Goal: Task Accomplishment & Management: Manage account settings

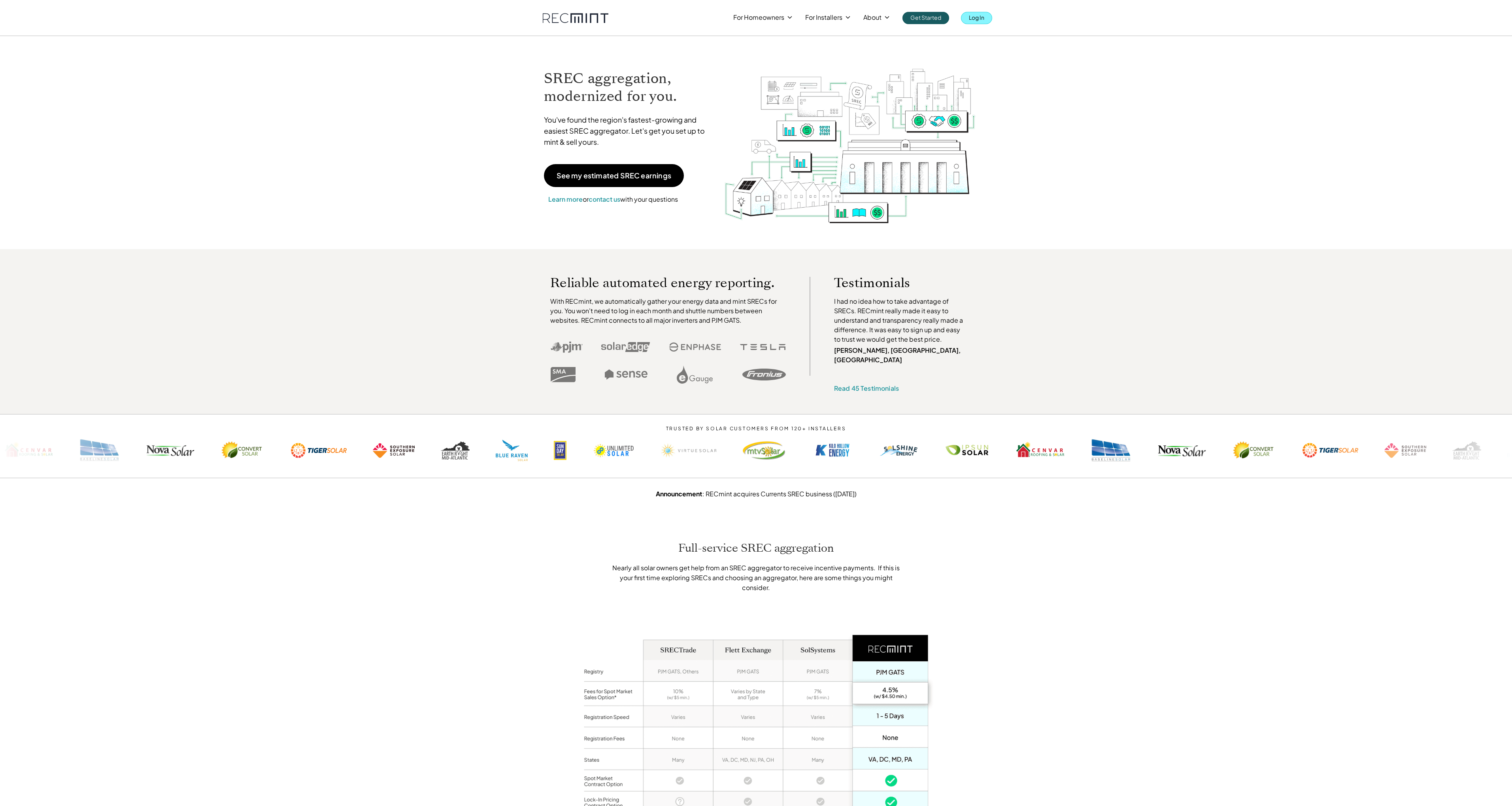
click at [971, 16] on p "Log In" at bounding box center [976, 17] width 16 height 11
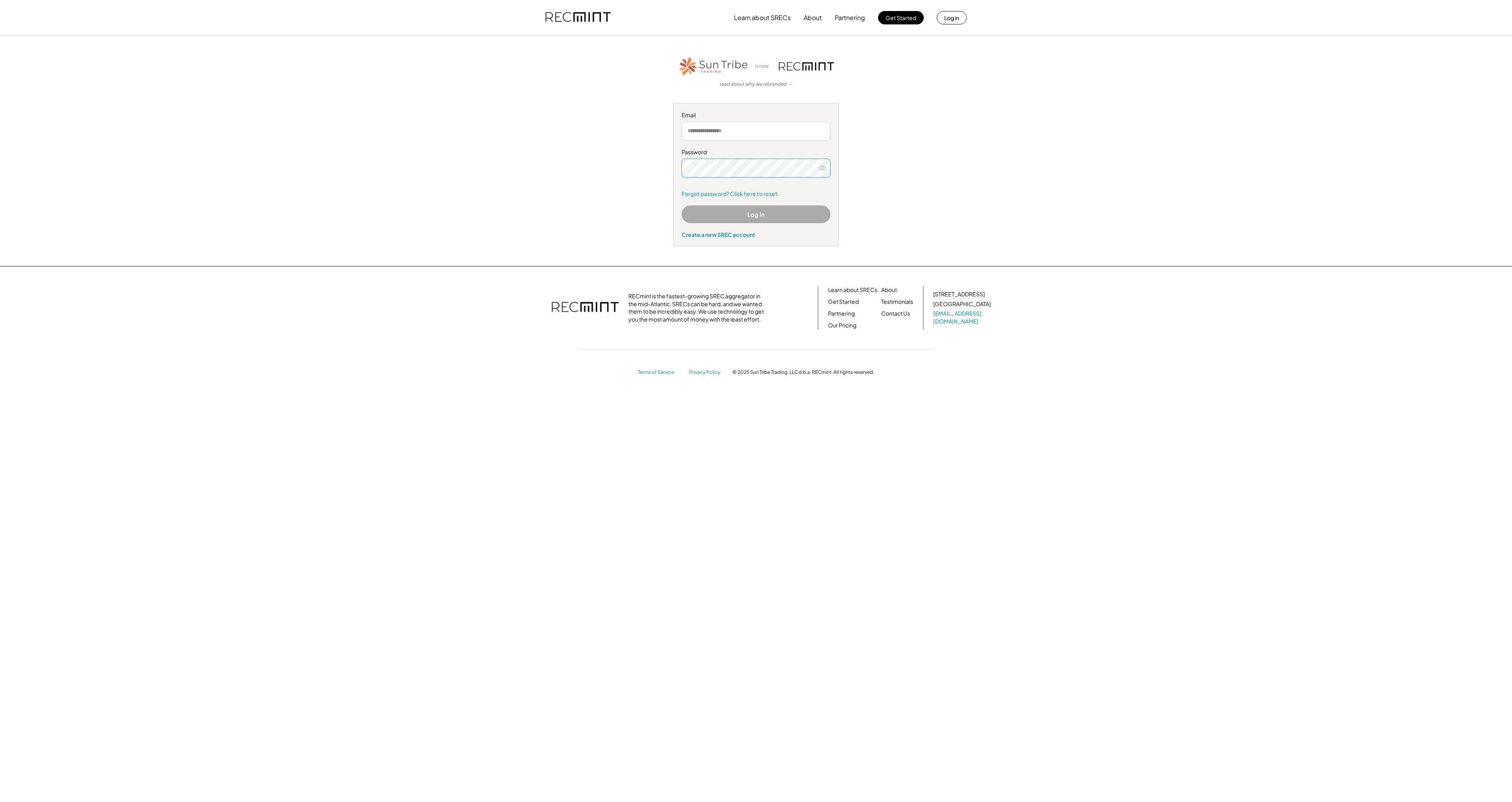
click at [822, 171] on keeper-lock "Open Keeper Popup" at bounding box center [820, 168] width 10 height 10
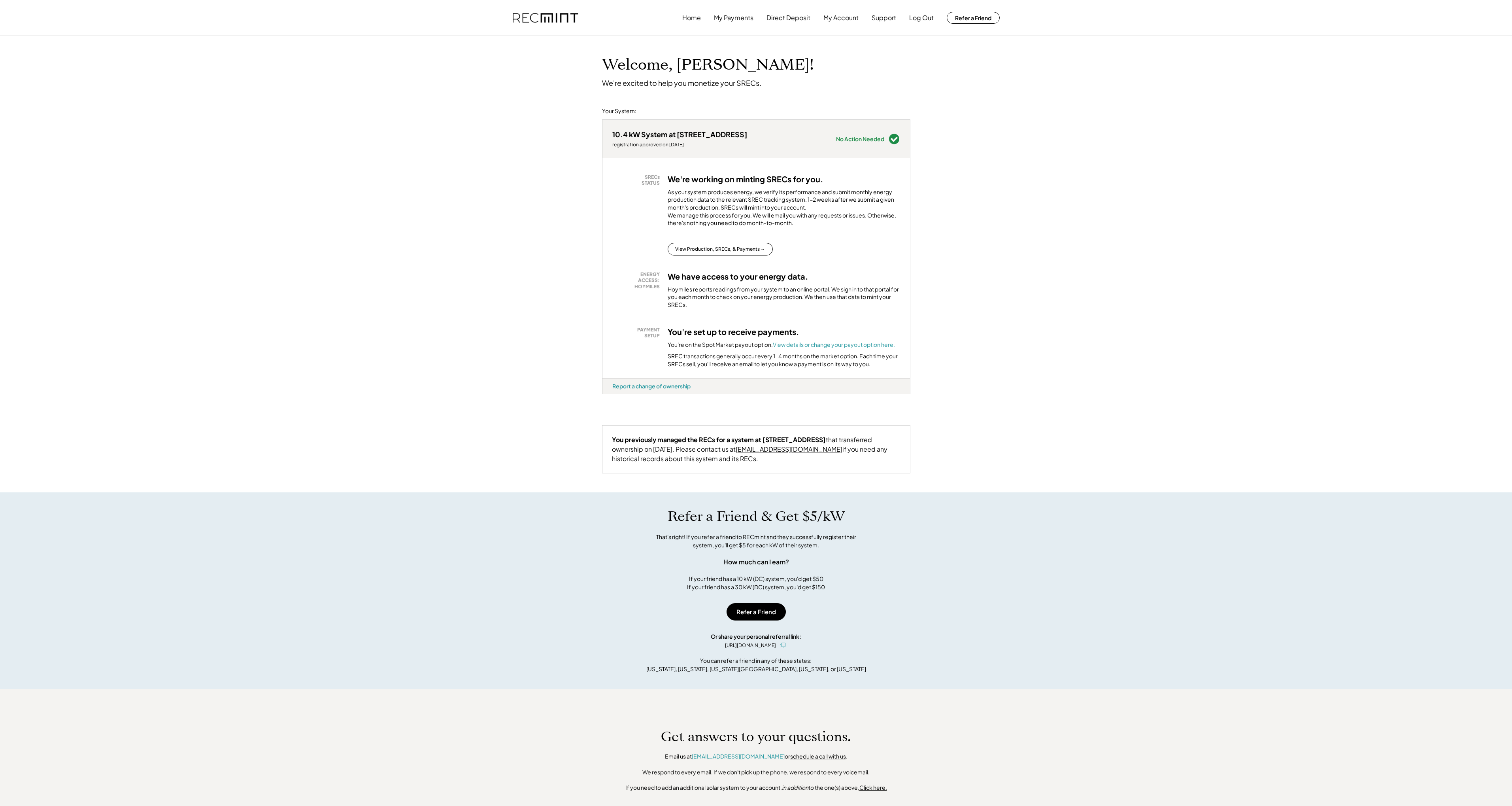
click at [878, 139] on div "No Action Needed" at bounding box center [860, 138] width 48 height 5
click at [580, 195] on div "Welcome, Ayushmaan! We're excited to help you monetize your SRECs. Your System:…" at bounding box center [756, 456] width 1512 height 841
click at [914, 169] on div "Welcome, Ayushmaan! We're excited to help you monetize your SRECs. Your System:…" at bounding box center [756, 456] width 1512 height 841
click at [650, 137] on div "10.4 kW System at 22978 Homestead Landing Ct" at bounding box center [680, 134] width 135 height 9
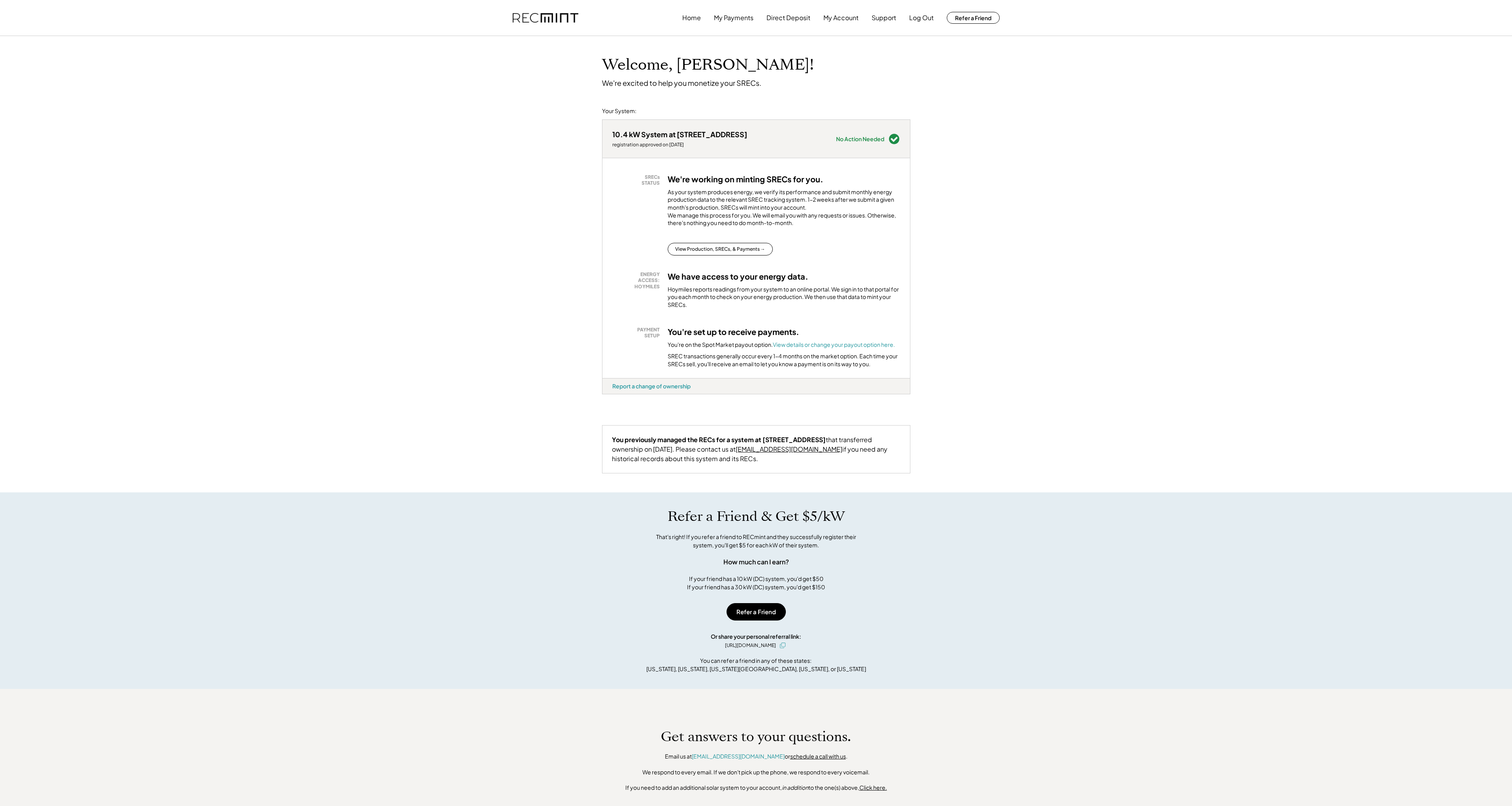
click at [524, 233] on div "Welcome, Ayushmaan! We're excited to help you monetize your SRECs. Your System:…" at bounding box center [756, 456] width 1512 height 841
